Goal: Information Seeking & Learning: Learn about a topic

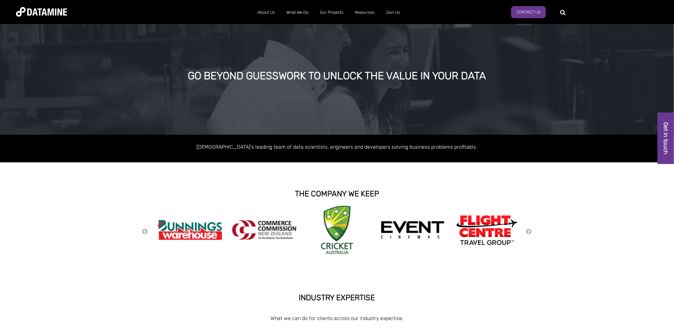
click at [565, 12] on div at bounding box center [565, 12] width 1 height 10
click at [565, 12] on div at bounding box center [589, 12] width 49 height 10
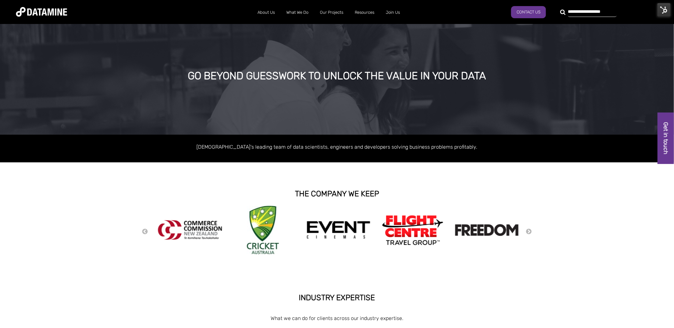
type input "**********"
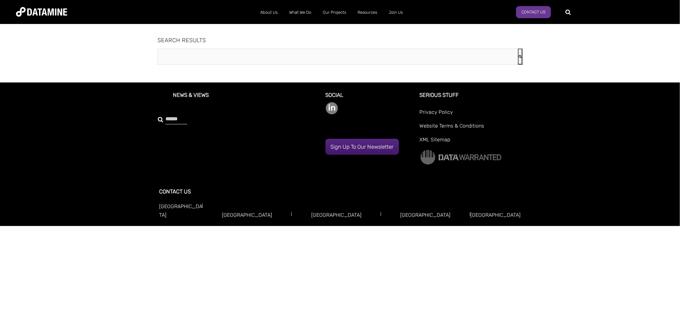
type input "**********"
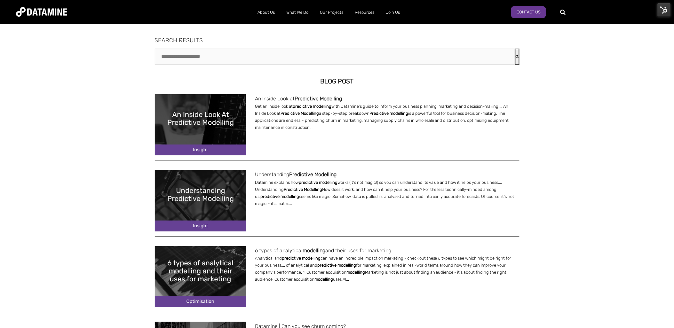
drag, startPoint x: 290, startPoint y: 101, endPoint x: 289, endPoint y: 96, distance: 5.4
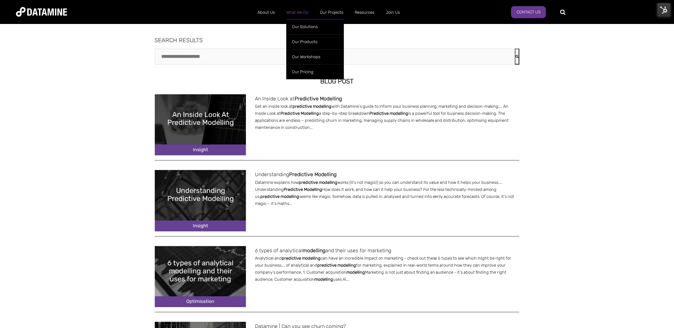
click at [305, 11] on link "What We Do" at bounding box center [298, 12] width 34 height 17
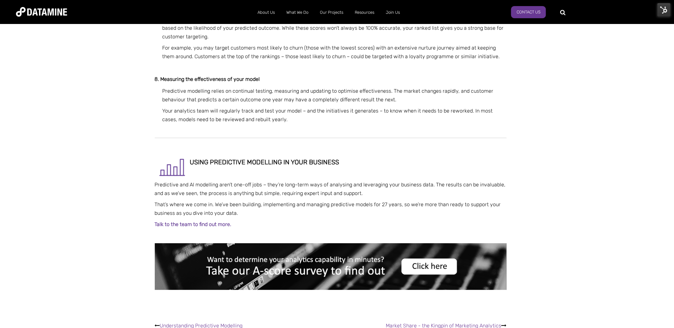
scroll to position [889, 0]
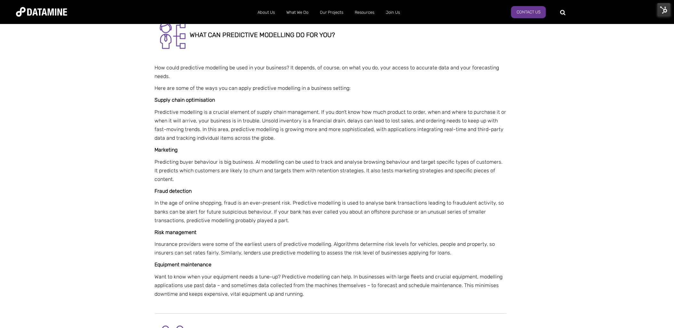
scroll to position [711, 0]
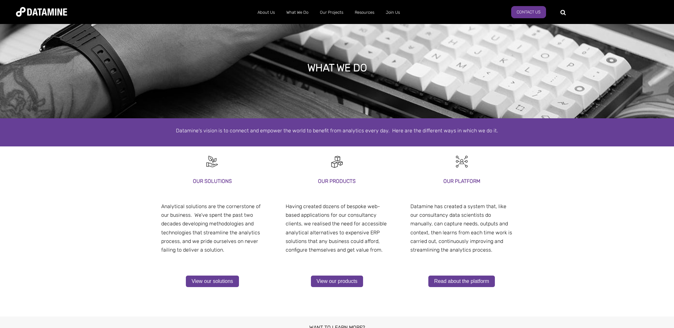
select select "**********"
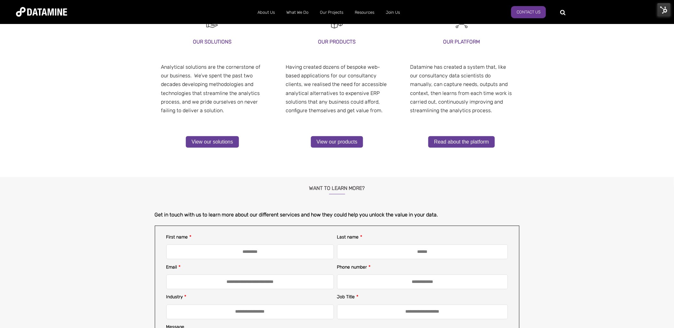
scroll to position [178, 0]
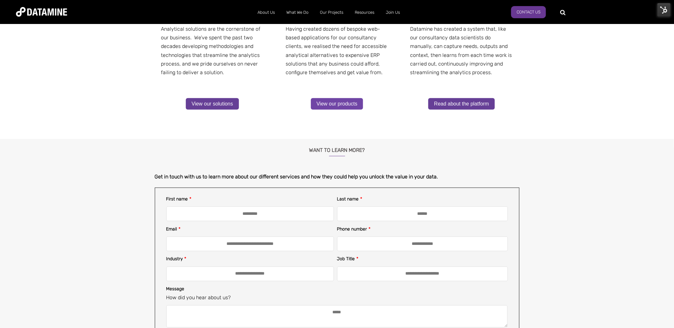
click at [340, 101] on link "View our products" at bounding box center [337, 104] width 52 height 12
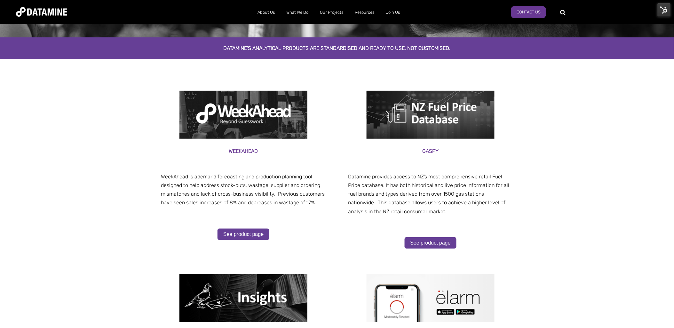
scroll to position [71, 0]
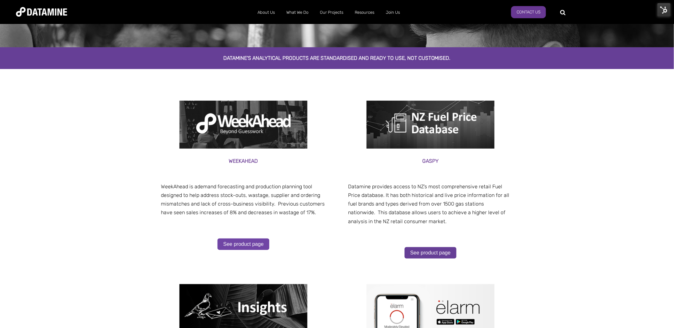
click at [244, 239] on link "See product page" at bounding box center [244, 245] width 52 height 12
click at [245, 244] on link "See product page" at bounding box center [244, 245] width 52 height 12
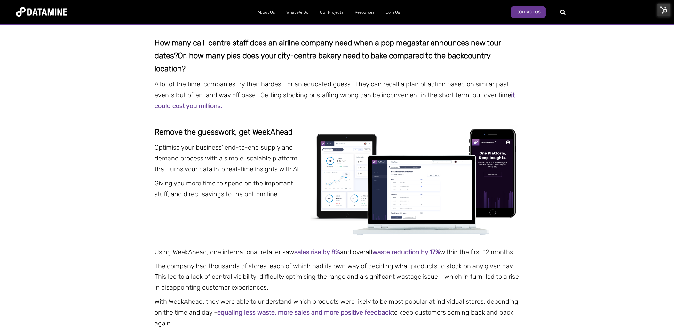
scroll to position [142, 0]
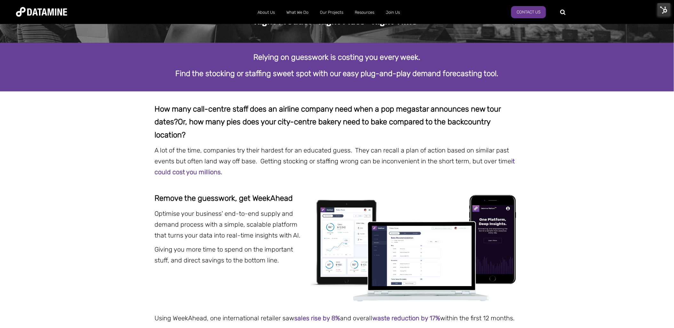
scroll to position [0, 0]
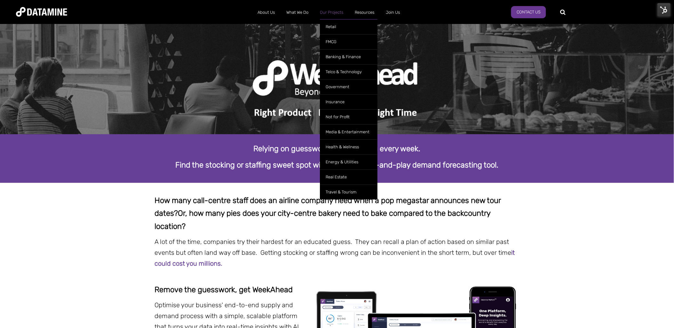
click at [331, 10] on link "Our Projects" at bounding box center [331, 12] width 35 height 17
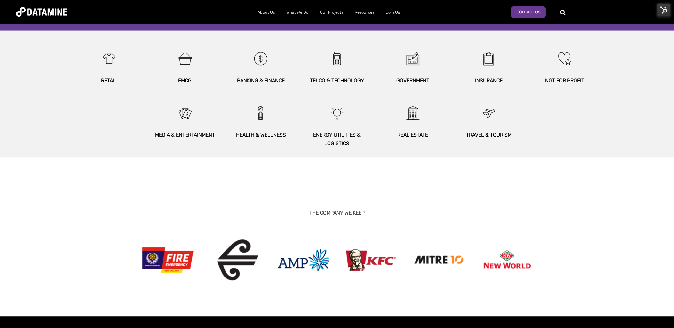
scroll to position [356, 0]
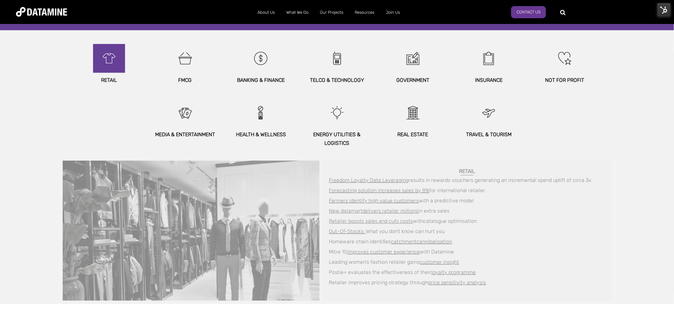
click at [108, 66] on img at bounding box center [109, 58] width 28 height 29
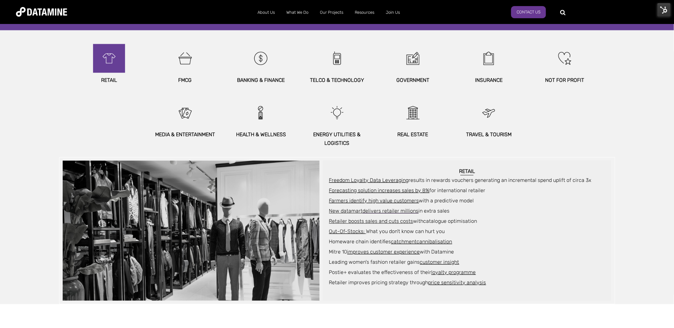
click at [112, 61] on img at bounding box center [109, 58] width 28 height 29
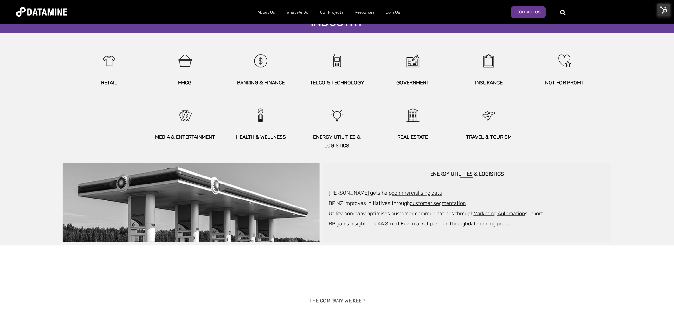
scroll to position [104, 0]
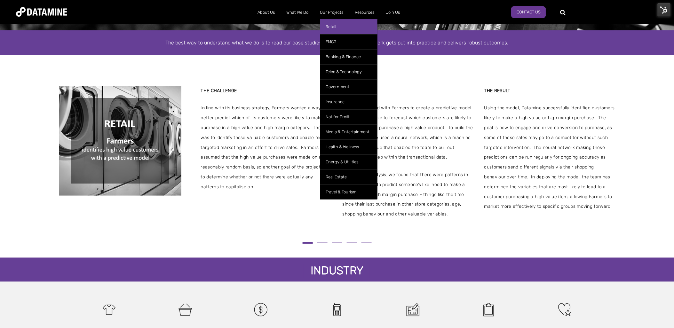
click at [332, 28] on link "Retail" at bounding box center [349, 26] width 58 height 15
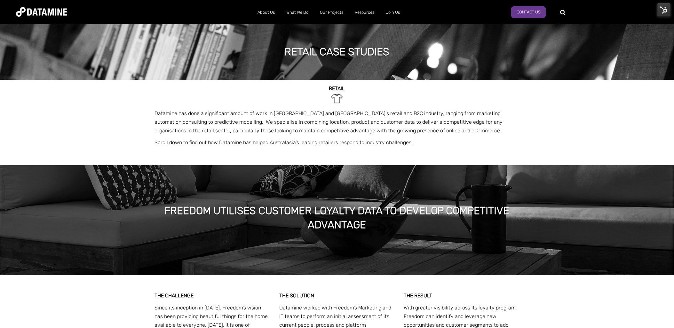
scroll to position [1017, 0]
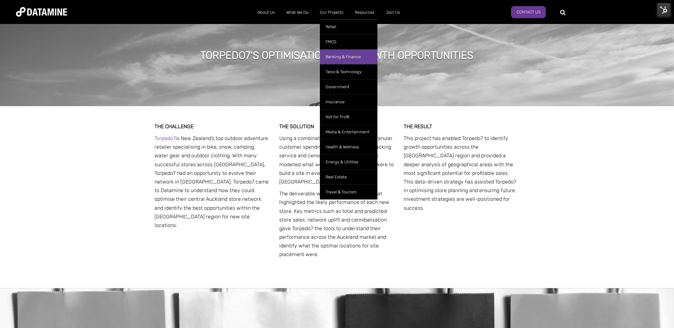
click at [344, 60] on link "Banking & Finance" at bounding box center [349, 56] width 58 height 15
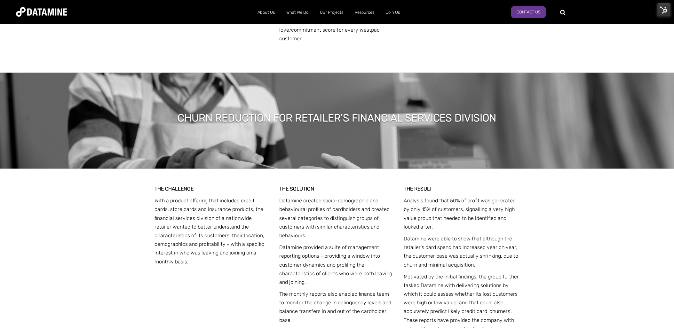
scroll to position [418, 0]
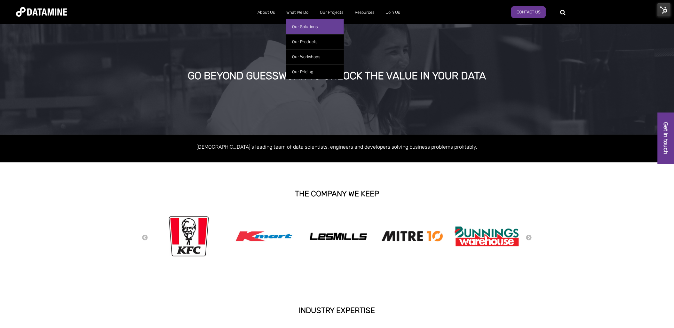
click at [301, 24] on link "Our Solutions" at bounding box center [315, 26] width 58 height 15
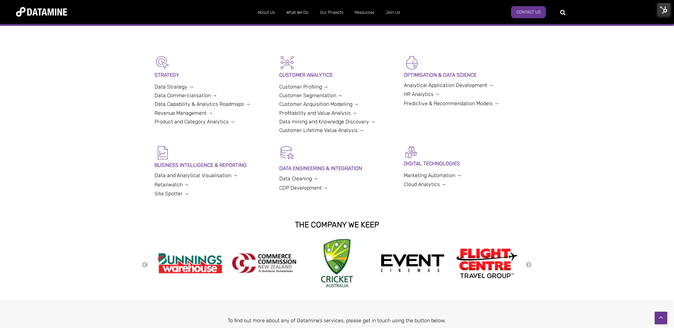
click at [298, 180] on link "Data Cleaning →" at bounding box center [298, 179] width 39 height 6
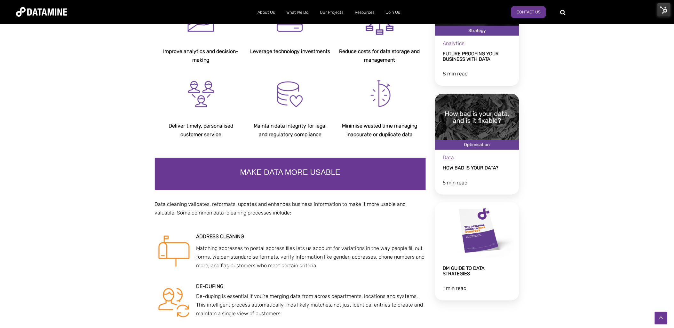
scroll to position [320, 0]
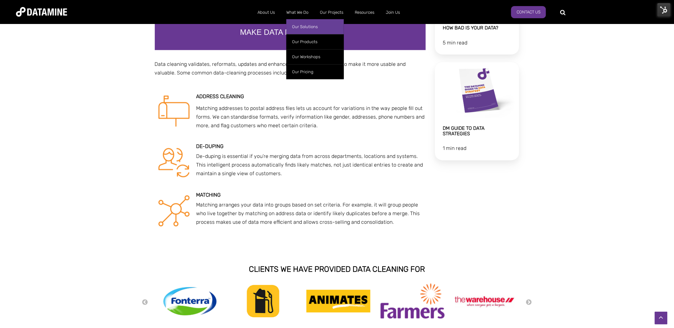
click at [305, 24] on link "Our Solutions" at bounding box center [315, 26] width 58 height 15
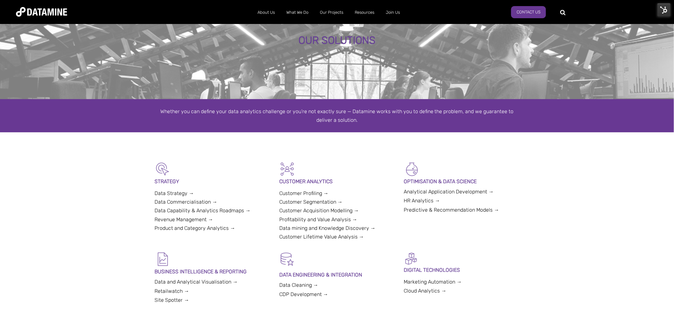
scroll to position [71, 0]
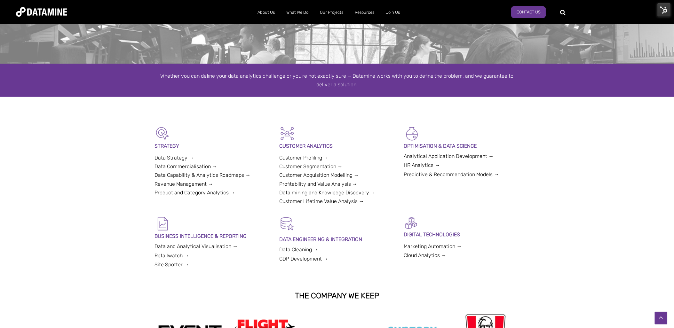
click at [290, 258] on link "CDP Development →" at bounding box center [303, 259] width 49 height 6
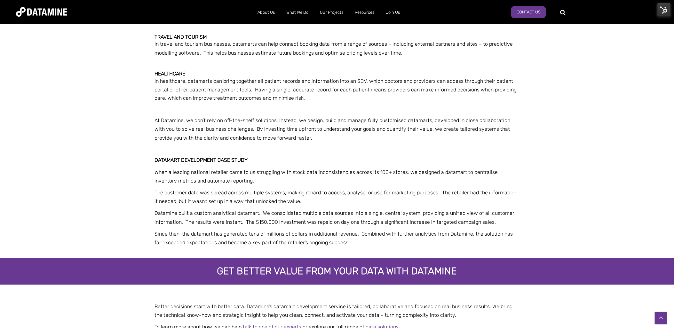
scroll to position [1209, 0]
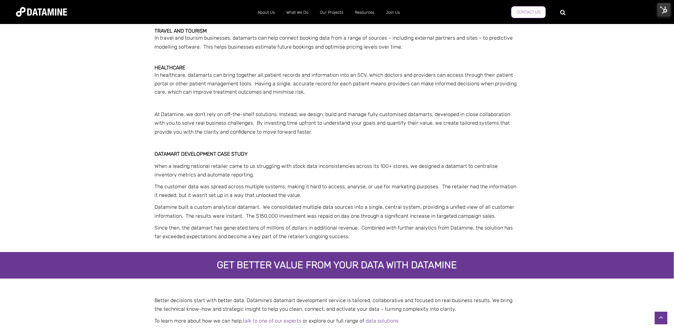
click at [530, 10] on link "Contact Us" at bounding box center [528, 12] width 35 height 12
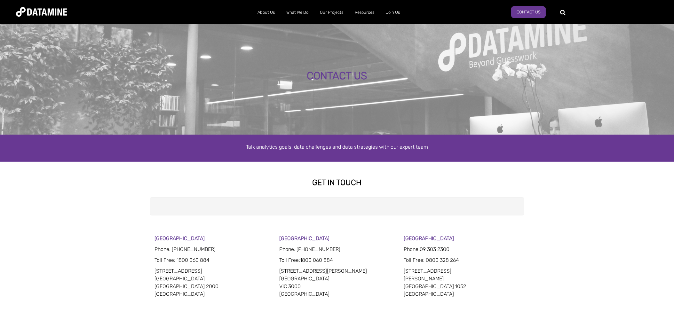
select select "**********"
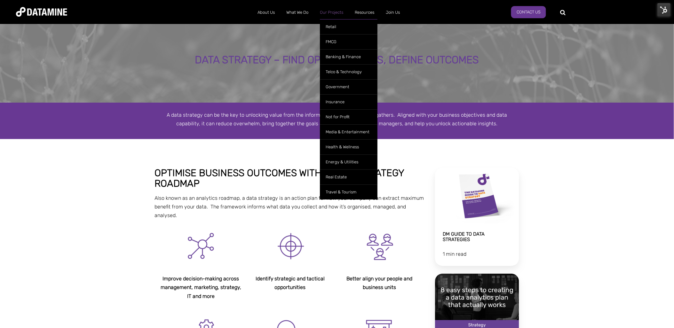
click at [331, 12] on link "Our Projects" at bounding box center [331, 12] width 35 height 17
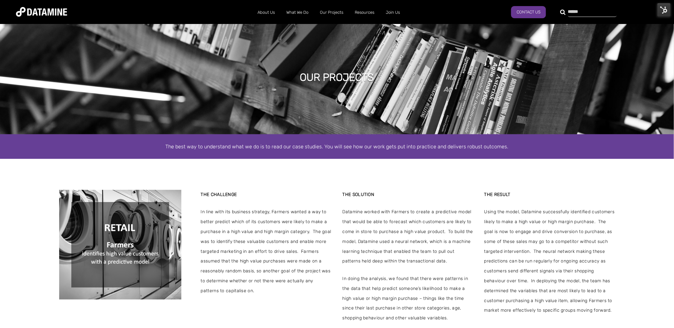
click at [565, 11] on div at bounding box center [589, 12] width 49 height 10
type input "*"
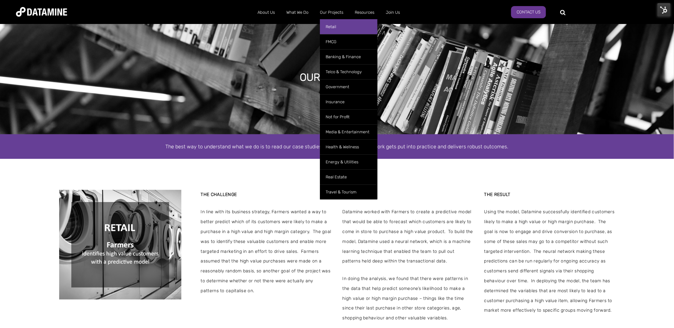
click at [334, 24] on link "Retail" at bounding box center [349, 26] width 58 height 15
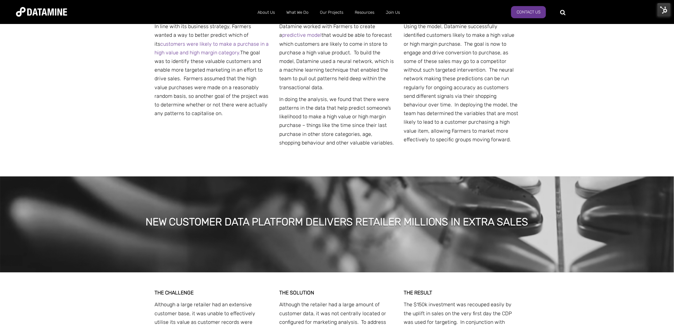
scroll to position [1778, 0]
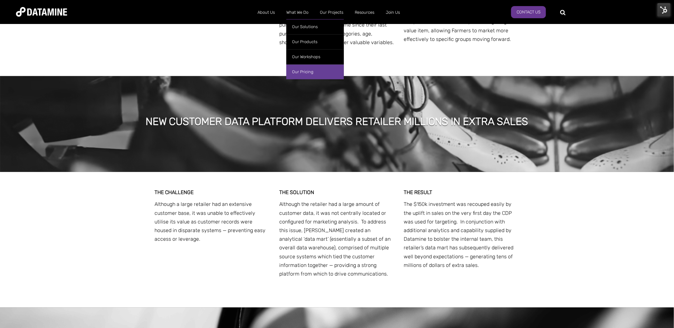
click at [300, 68] on link "Our Pricing" at bounding box center [315, 71] width 58 height 15
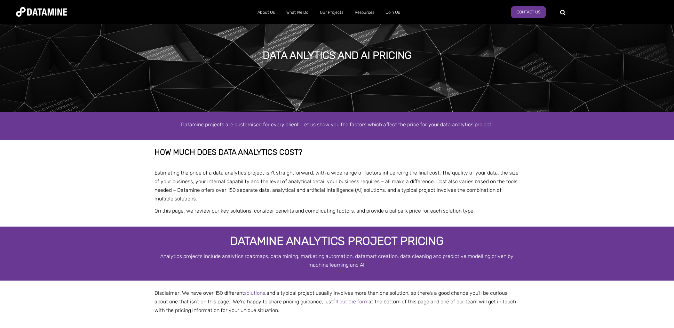
select select "**********"
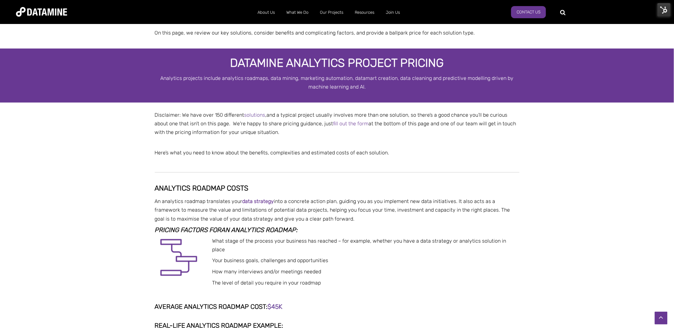
scroll to position [71, 0]
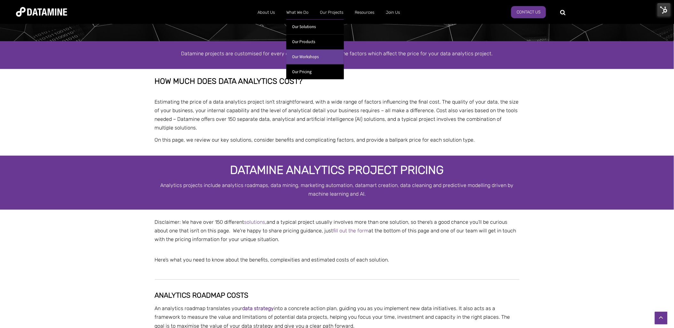
click at [307, 56] on link "Our Workshops" at bounding box center [315, 56] width 58 height 15
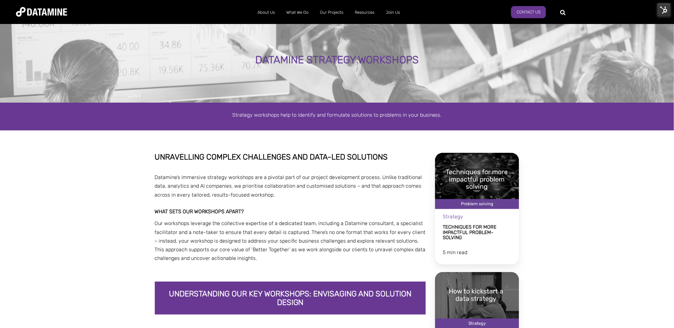
scroll to position [249, 0]
